Goal: Information Seeking & Learning: Stay updated

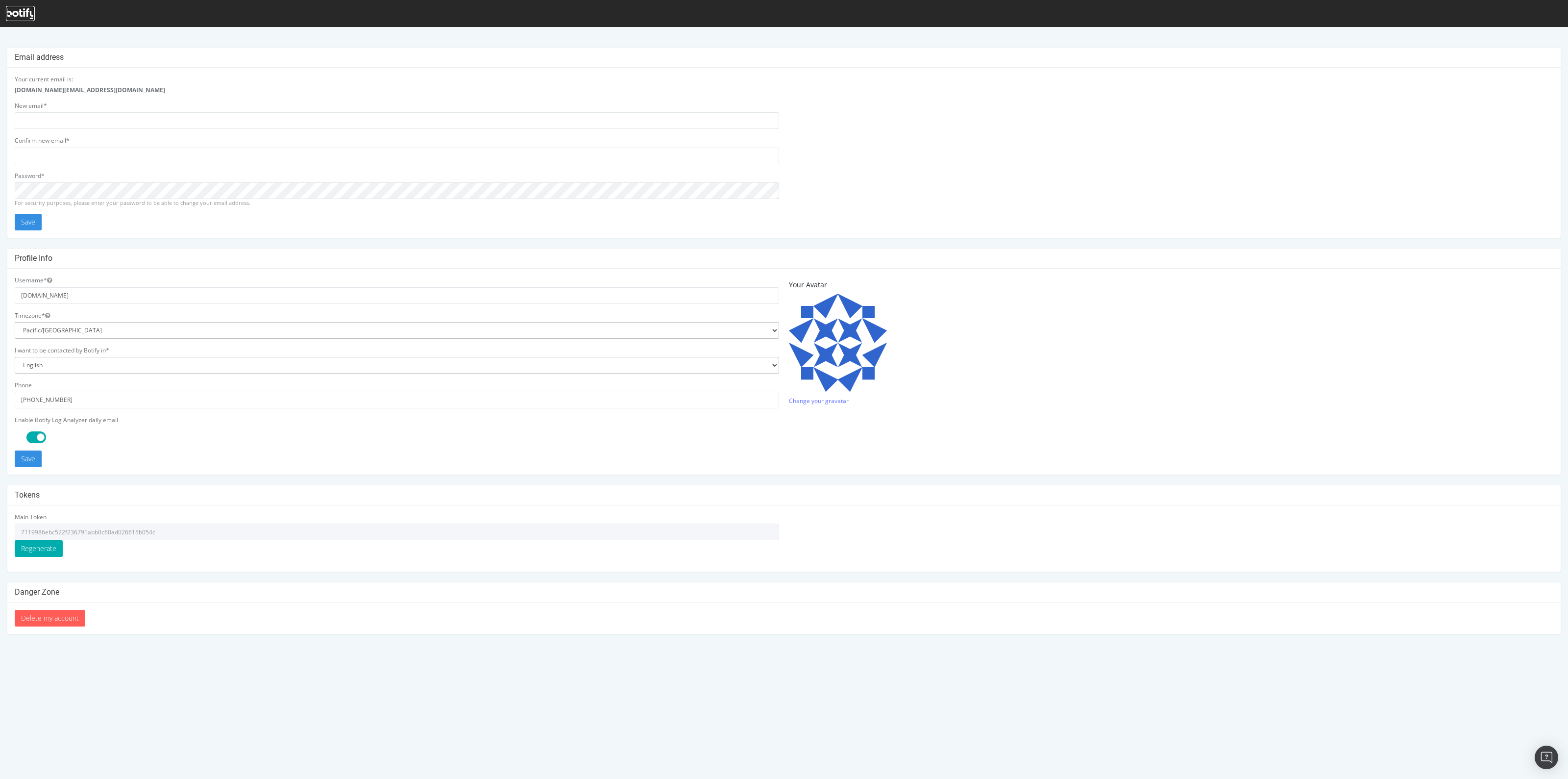
click at [17, 10] on icon at bounding box center [20, 14] width 29 height 11
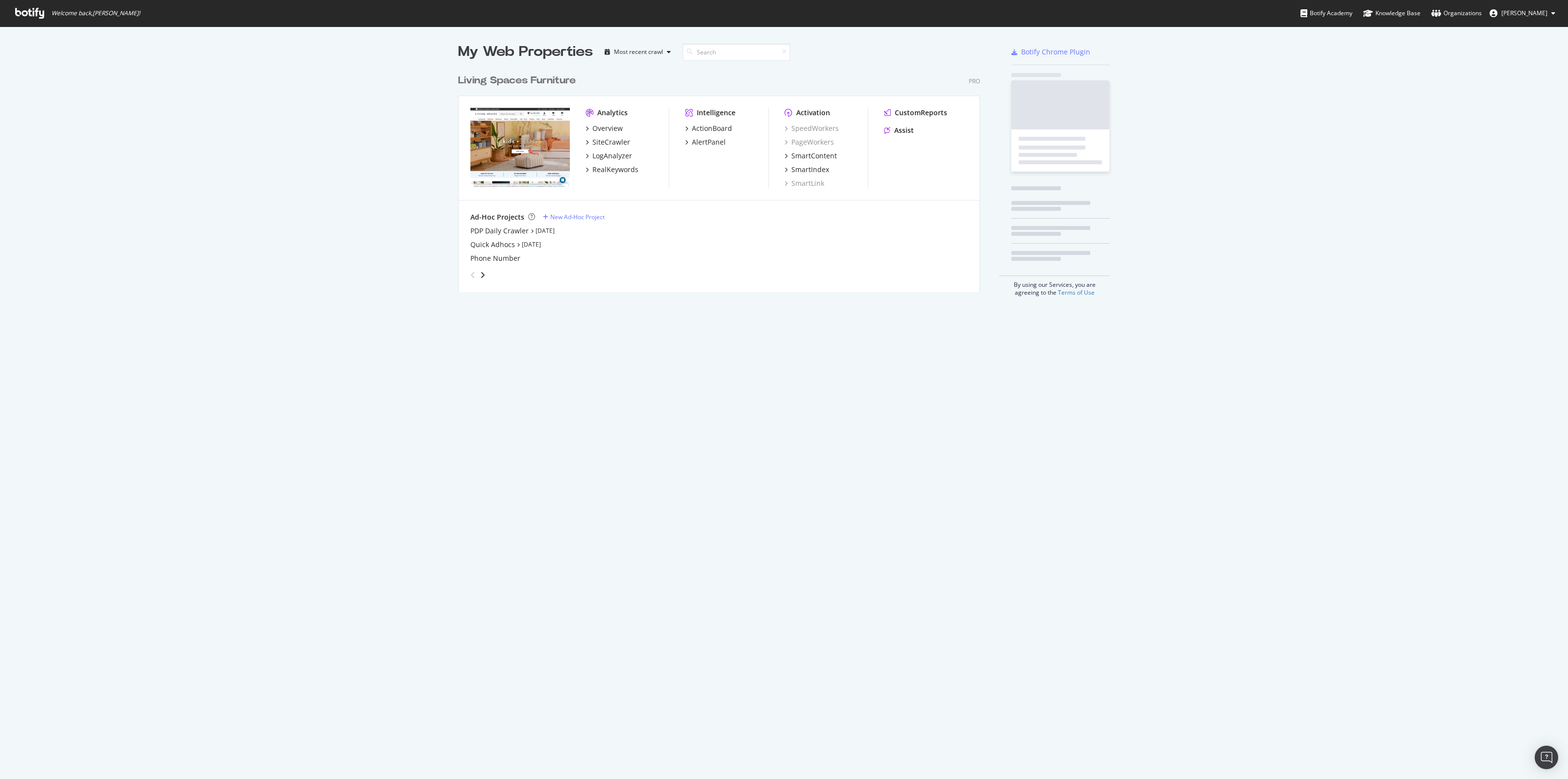
scroll to position [220, 520]
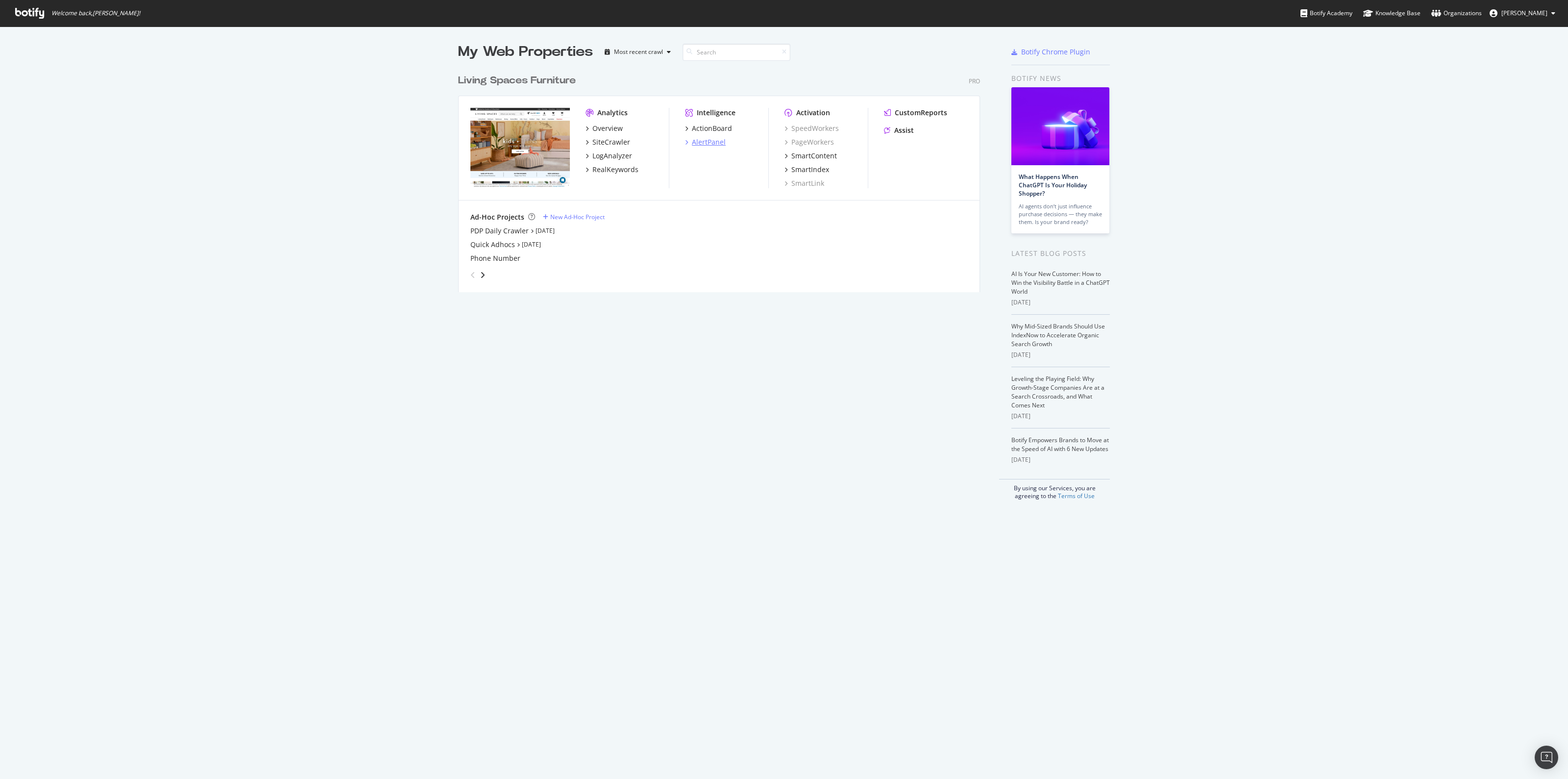
click at [692, 141] on div "AlertPanel" at bounding box center [709, 142] width 34 height 10
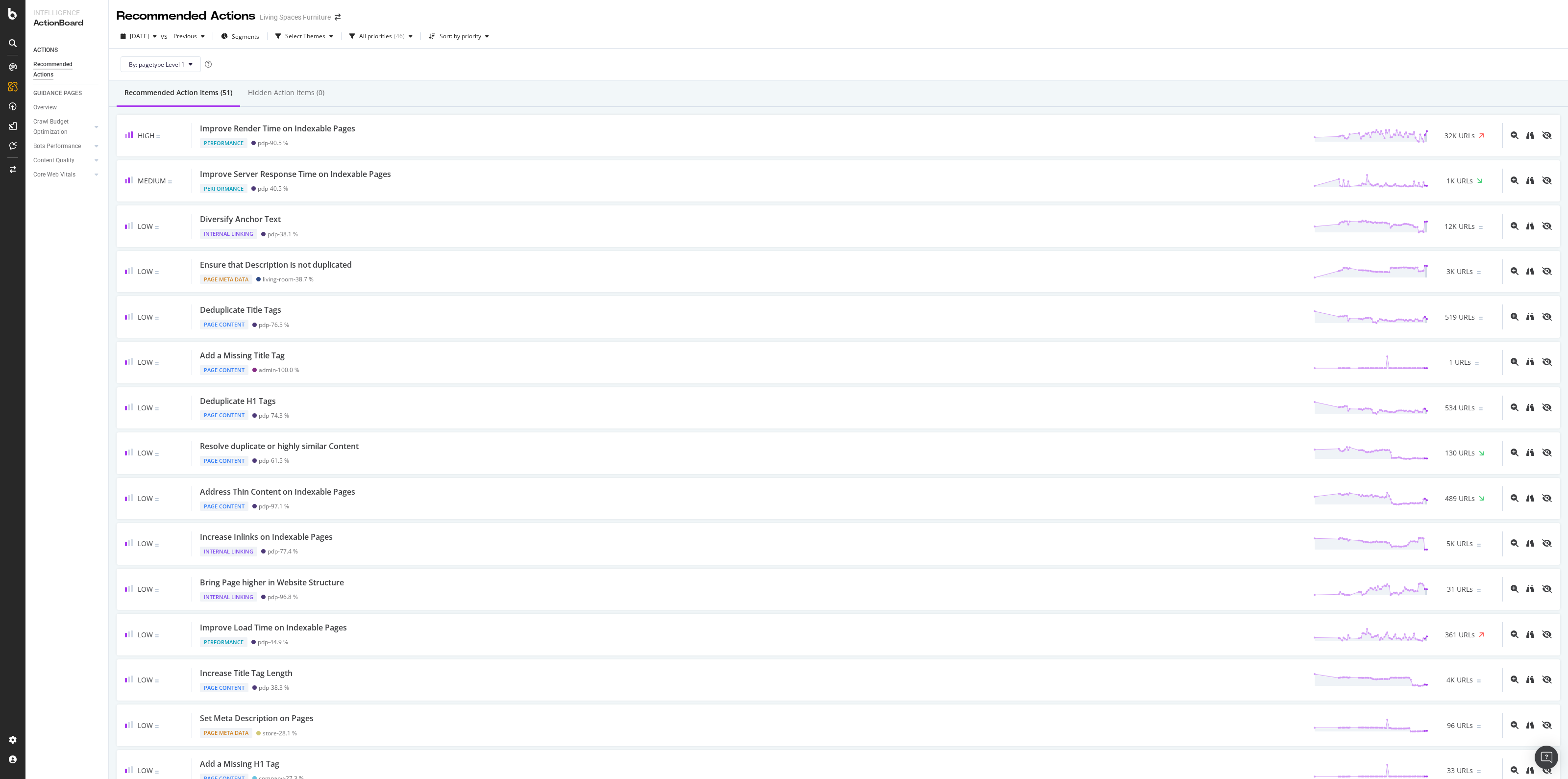
click at [60, 291] on div "ACTIONS Recommended Actions GUIDANCE PAGES Overview Crawl Budget Optimization L…" at bounding box center [67, 408] width 83 height 742
click at [59, 129] on div "AlertPanel" at bounding box center [52, 130] width 32 height 10
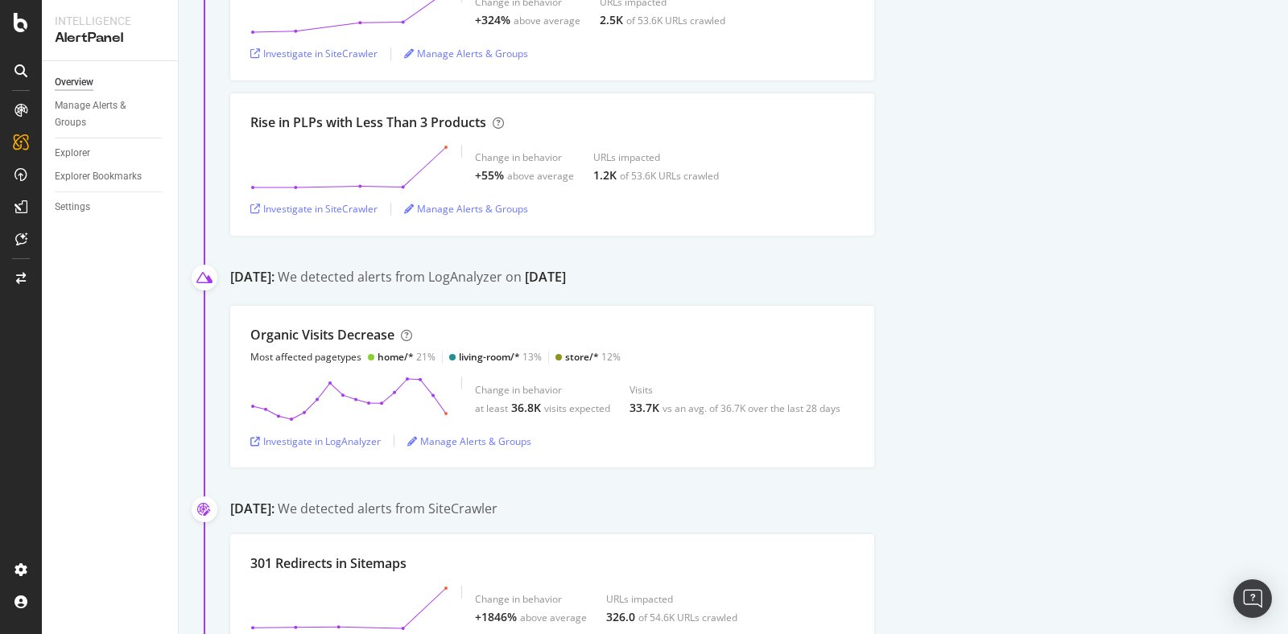
scroll to position [604, 0]
